Goal: Book appointment/travel/reservation

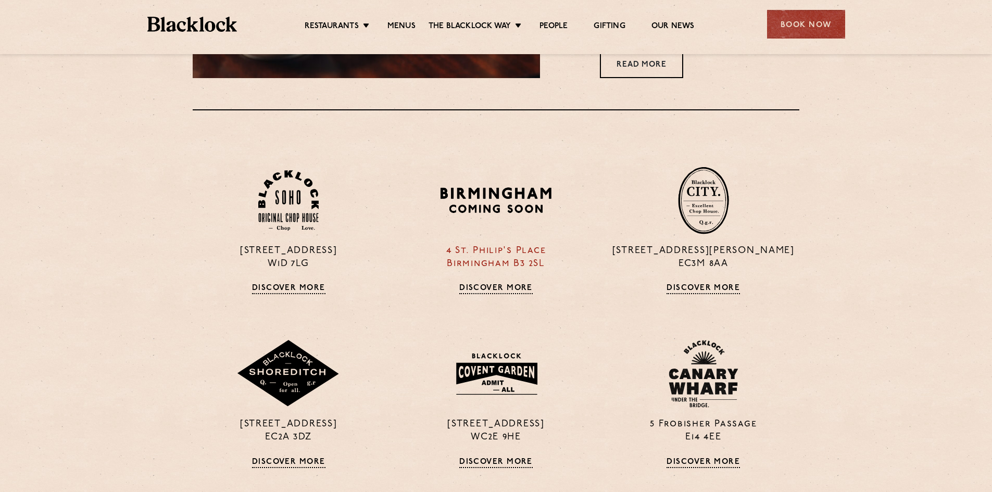
scroll to position [781, 0]
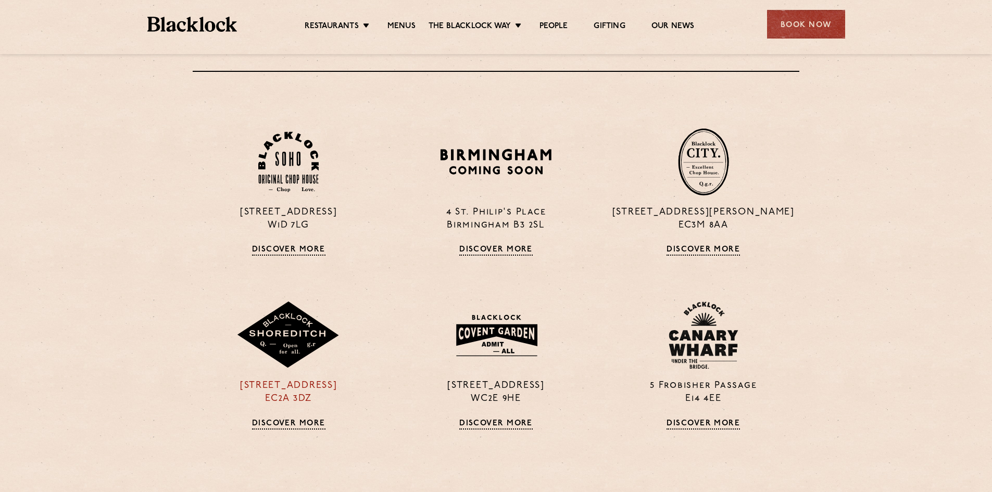
click at [291, 358] on img at bounding box center [289, 336] width 104 height 68
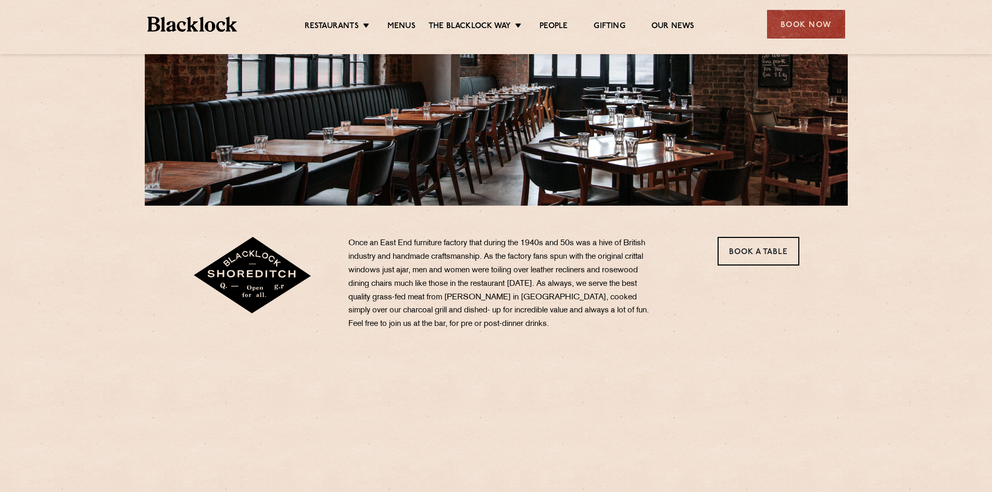
scroll to position [208, 0]
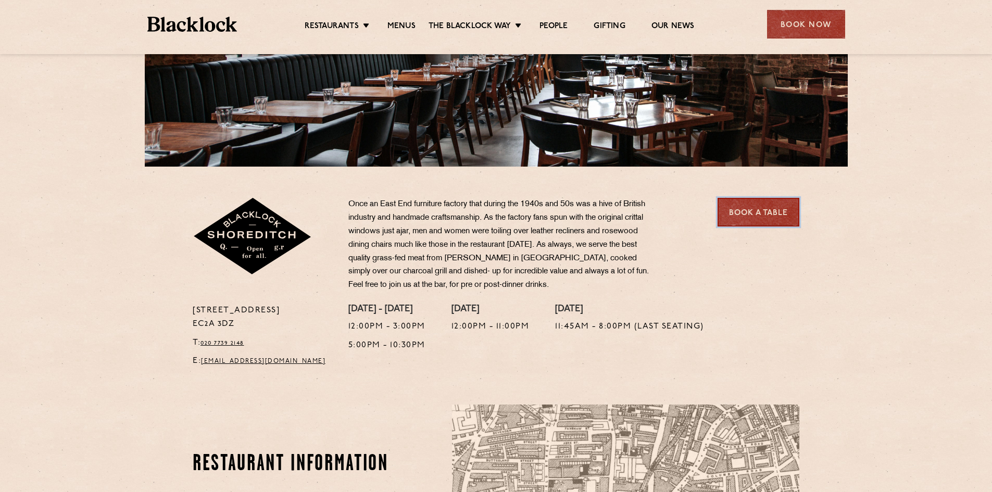
click at [740, 217] on link "Book a Table" at bounding box center [759, 212] width 82 height 29
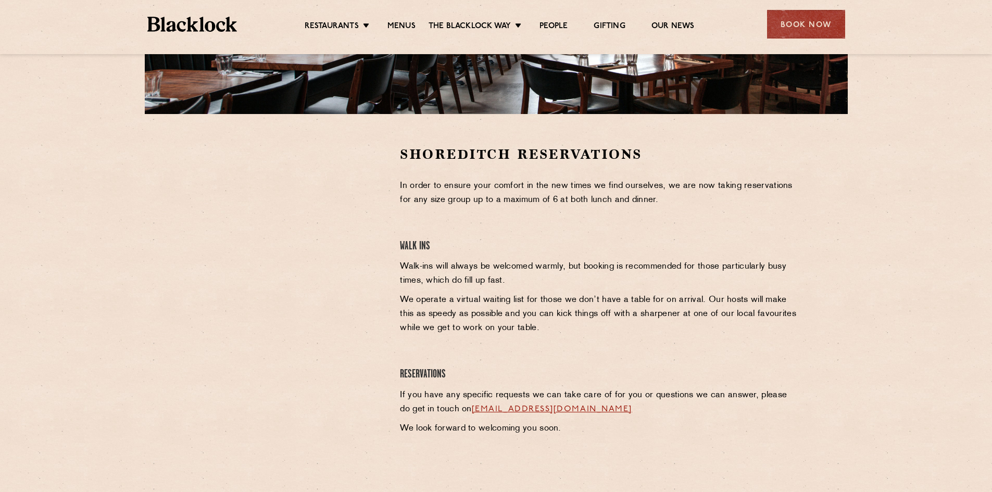
scroll to position [260, 0]
